Goal: Book appointment/travel/reservation

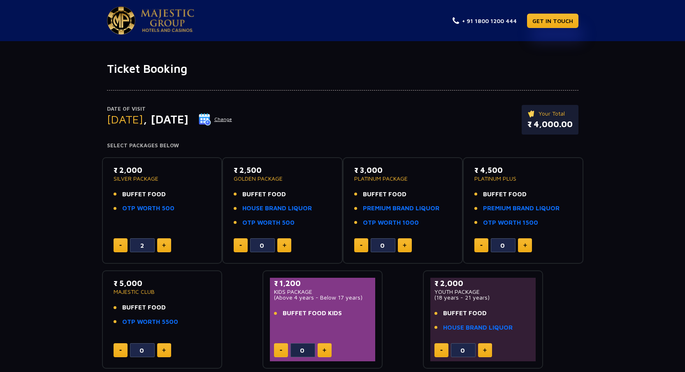
scroll to position [324, 0]
click at [122, 29] on img at bounding box center [121, 21] width 28 height 28
